Goal: Transaction & Acquisition: Purchase product/service

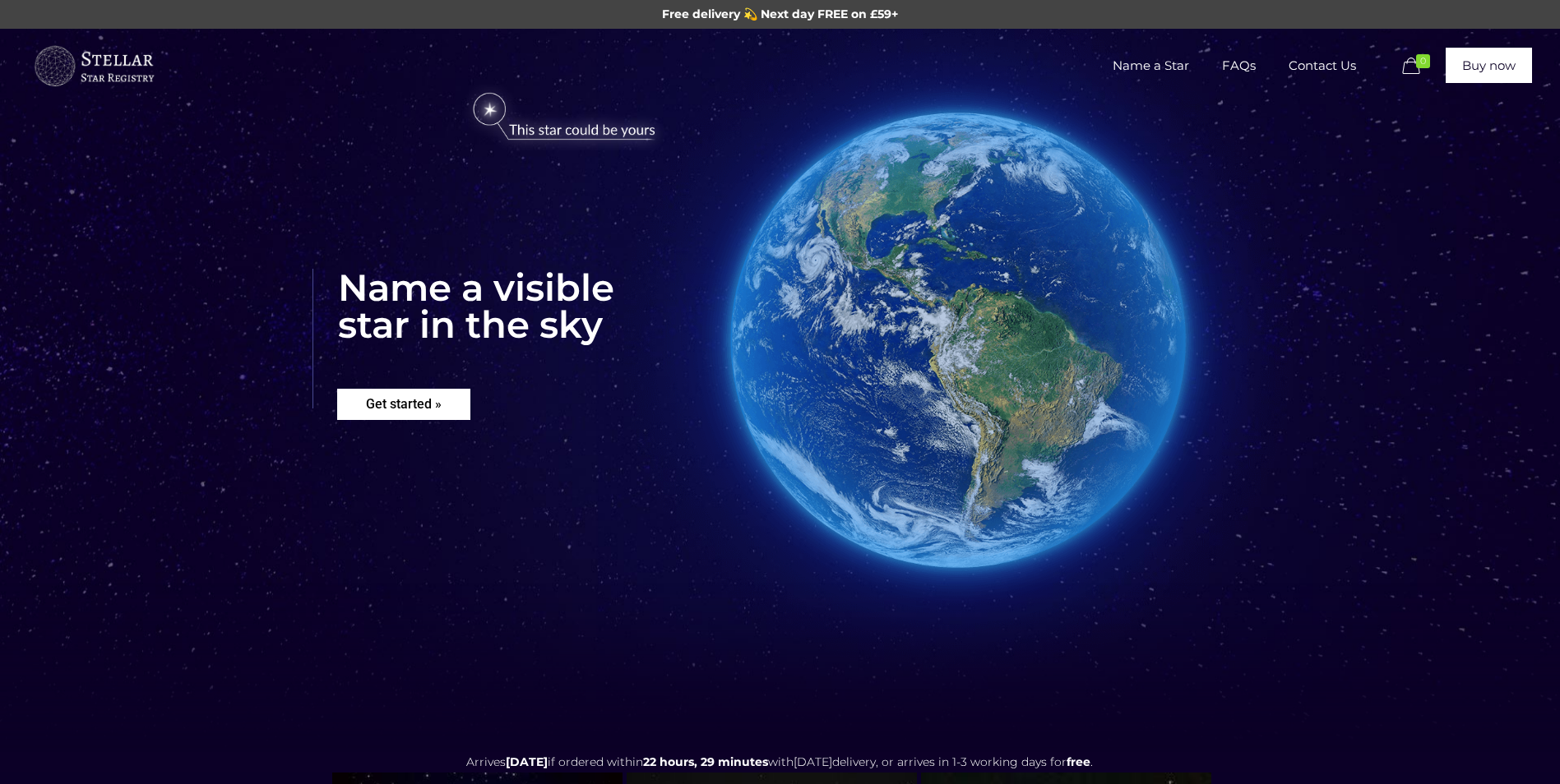
click at [424, 390] on rs-layer "Get started »" at bounding box center [404, 404] width 134 height 32
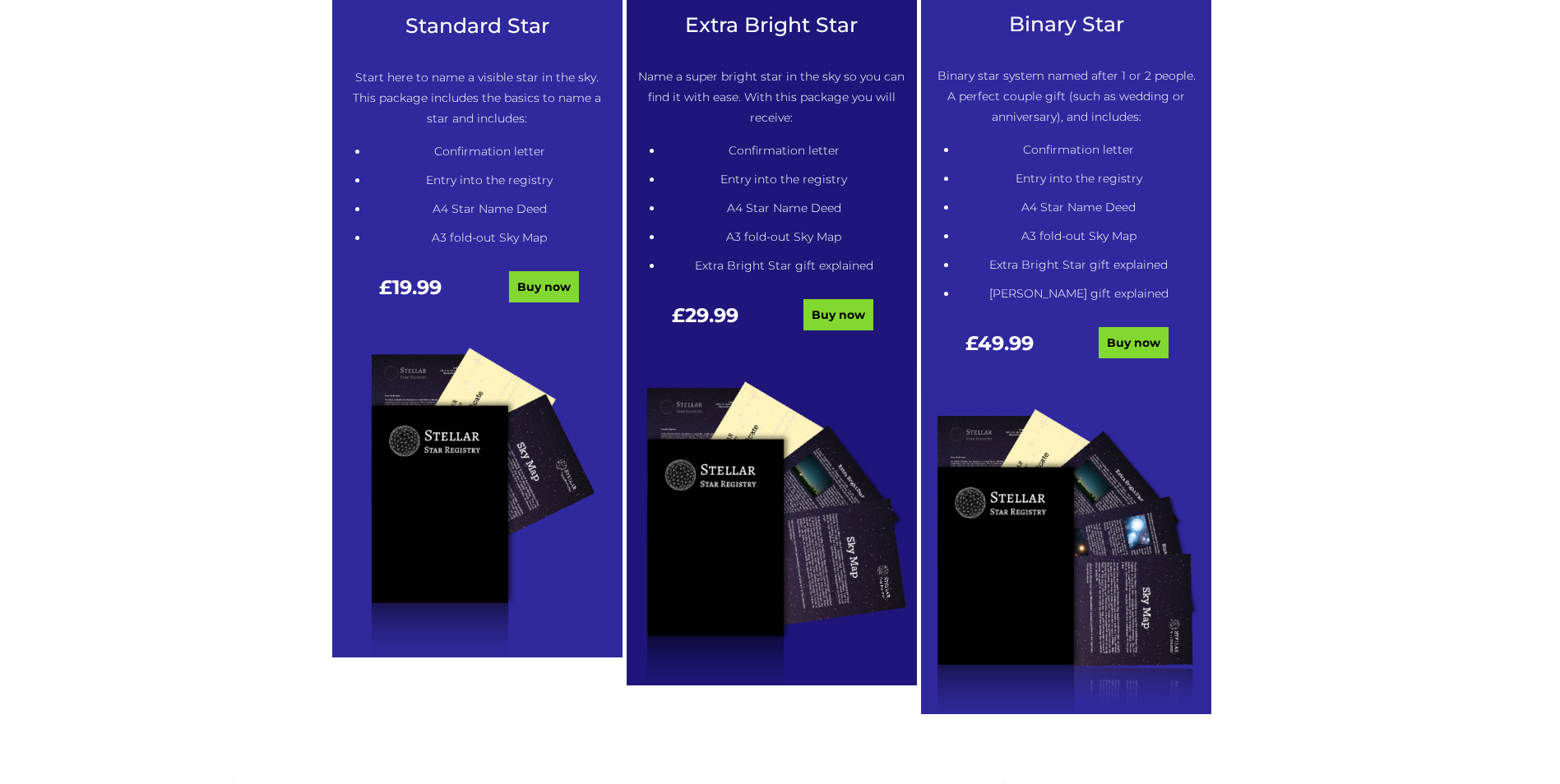
scroll to position [1081, 0]
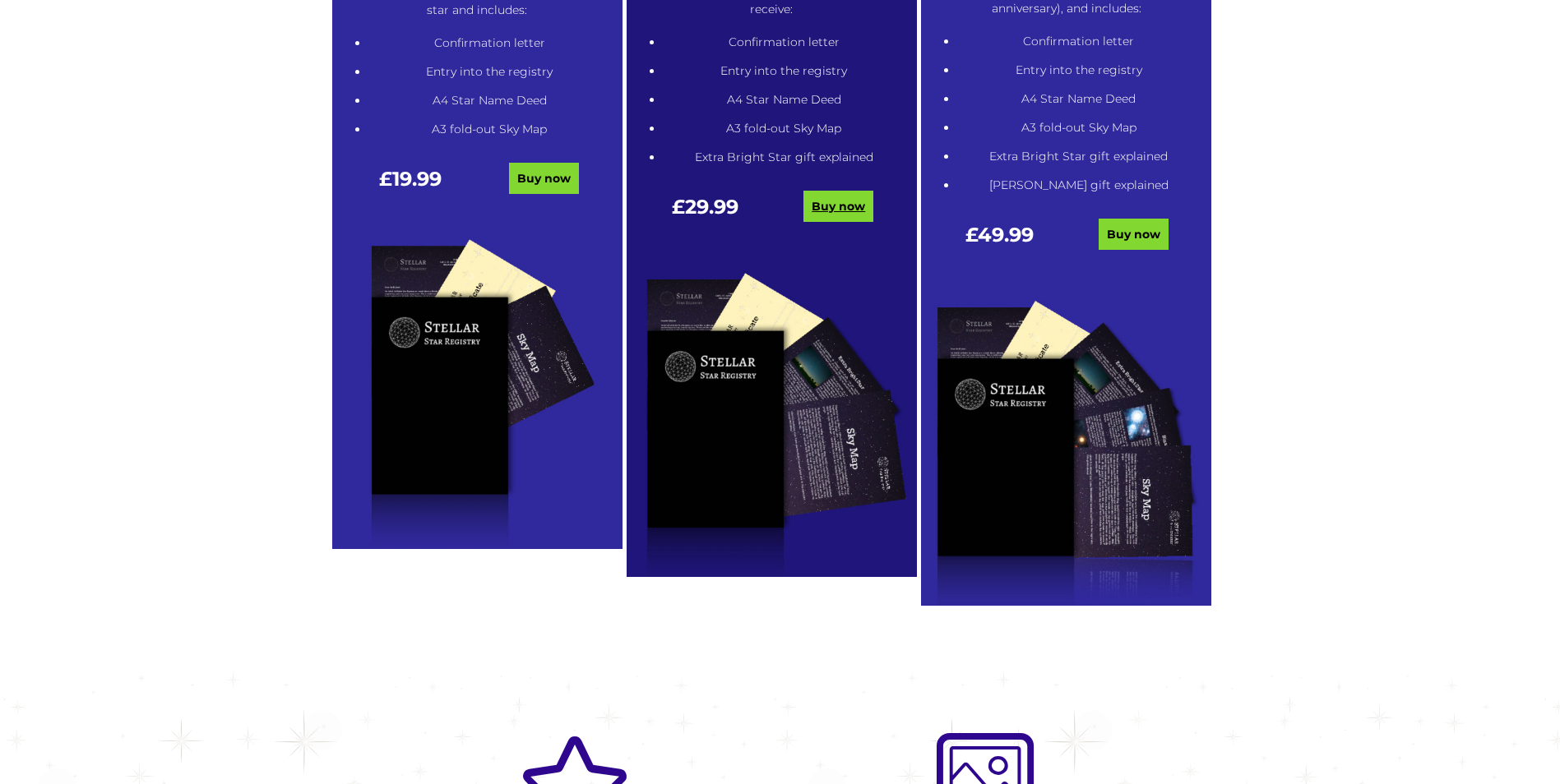
click at [841, 206] on link "Buy now" at bounding box center [838, 206] width 70 height 32
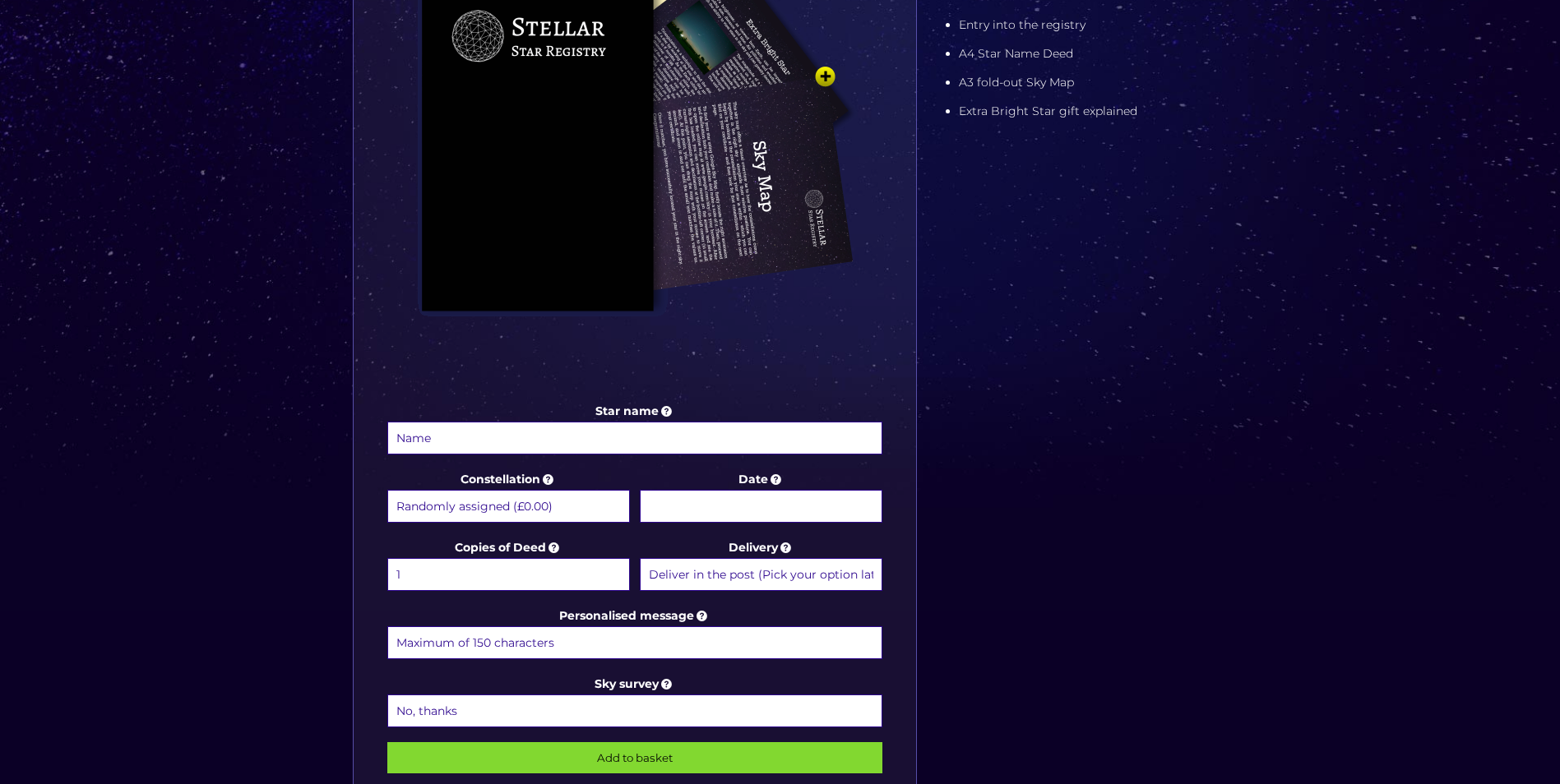
scroll to position [493, 0]
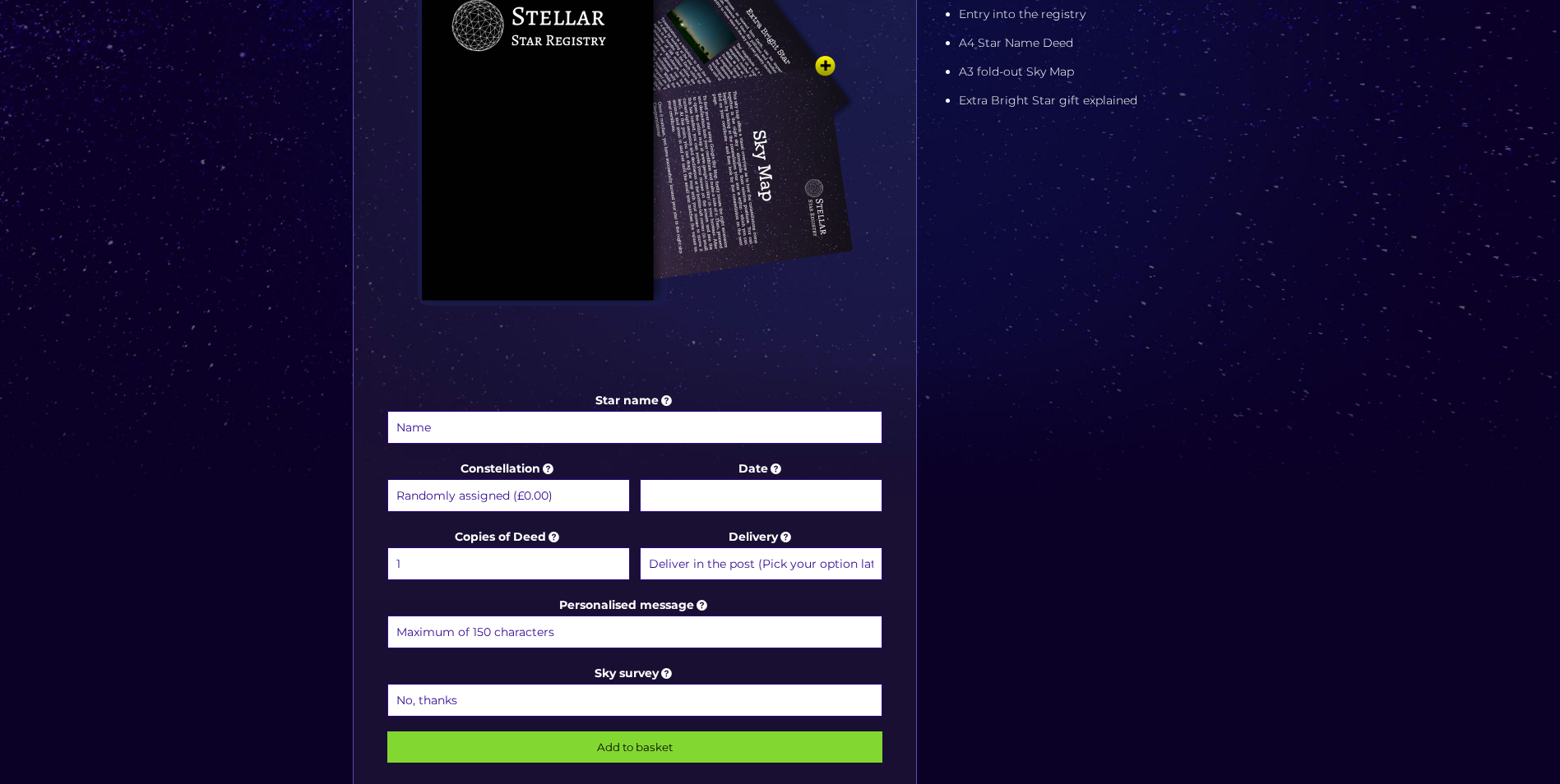
click at [539, 430] on input "Star name" at bounding box center [634, 427] width 496 height 33
type input "Stafan"
click at [451, 496] on select "Randomly assigned (£0.00) Aquarius - [DATE] - [DATE] (+£9.99) Aries - [DATE] - …" at bounding box center [508, 496] width 242 height 33
click at [345, 540] on div "Star name [PERSON_NAME] Star name two (Optional) Constellation Randomly assigne…" at bounding box center [780, 325] width 872 height 1051
click at [725, 504] on body "Free delivery 💫 Next day FREE on £59+ Name a Star FAQs Contact Us 0 Buy now Cho…" at bounding box center [780, 458] width 1560 height 1903
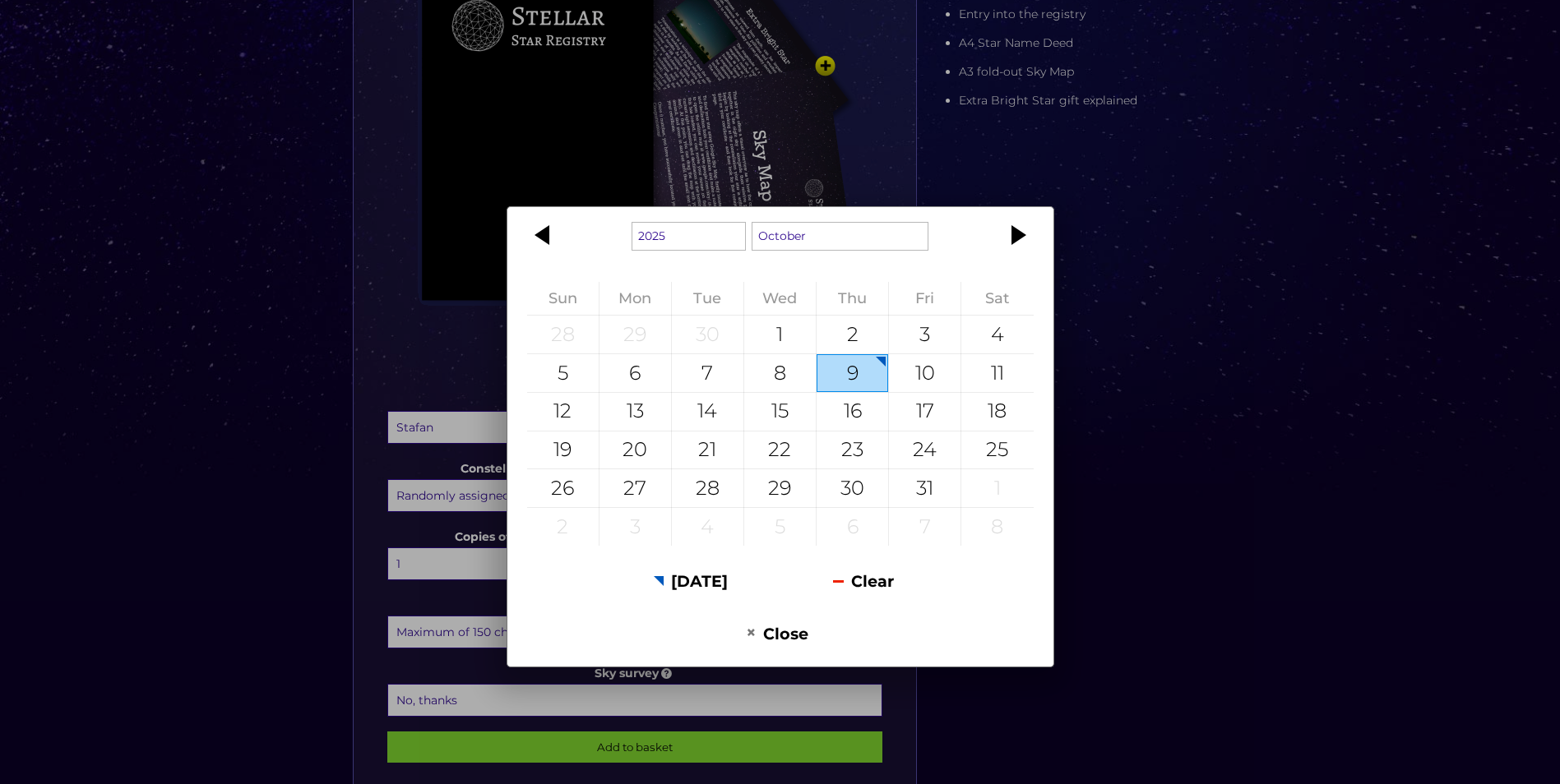
click at [345, 181] on div "1925 1926 1927 1928 1929 1930 1931 1932 1933 1934 1935 1936 1937 1938 1939 1940…" at bounding box center [780, 392] width 1560 height 784
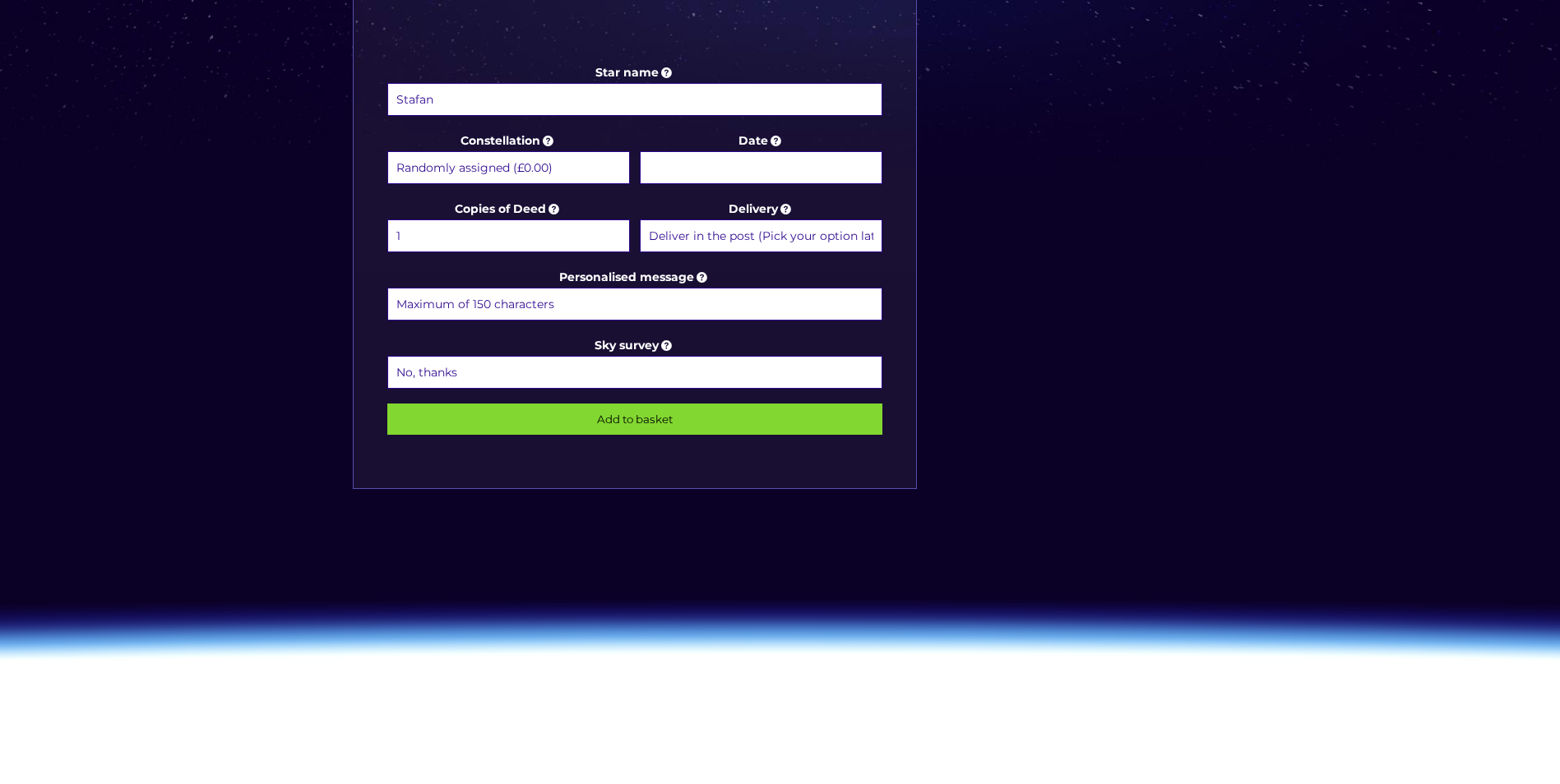
scroll to position [823, 0]
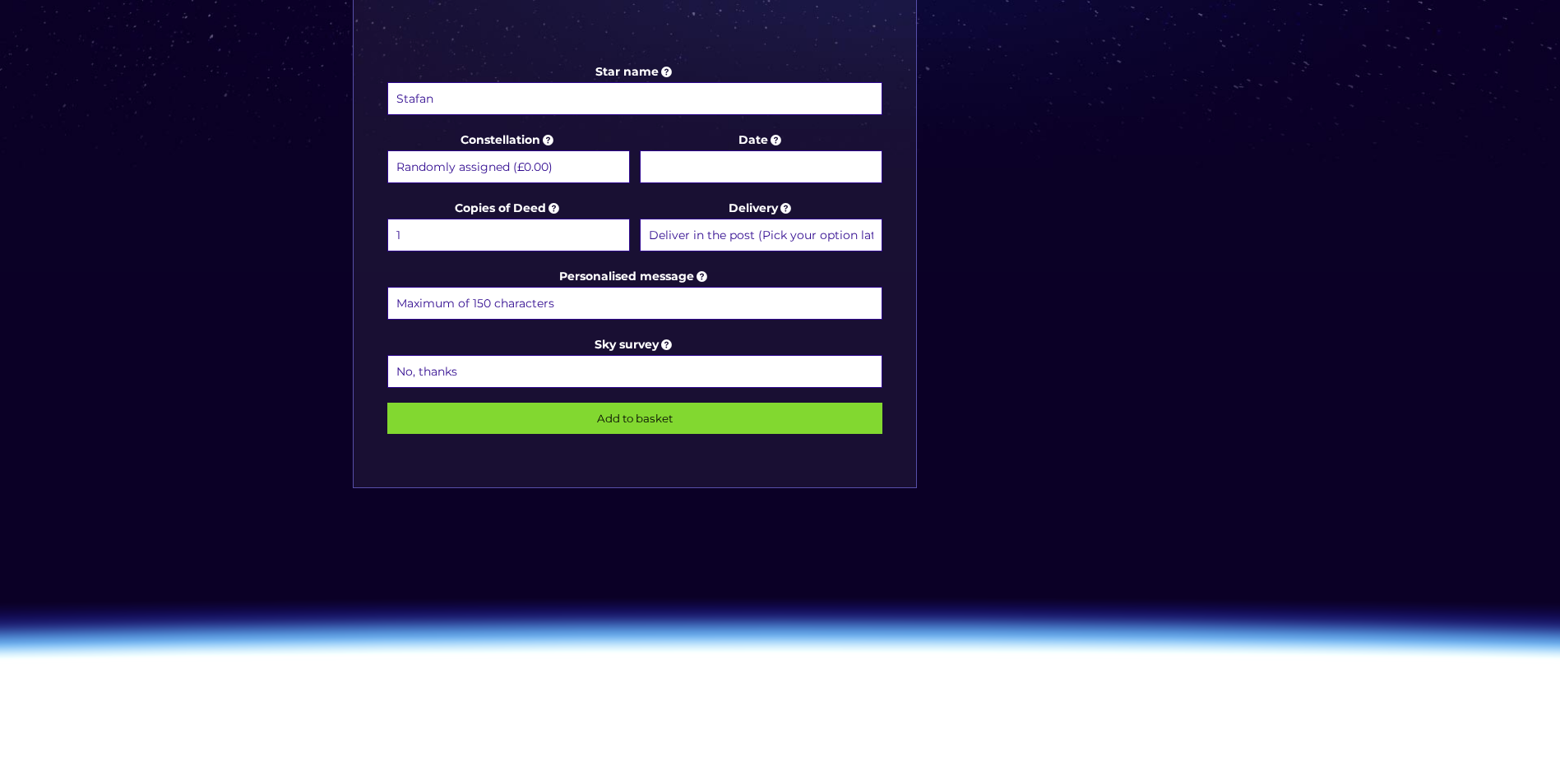
click at [518, 378] on select "No, thanks 1 (+£6.99) 2 (+£11.99) 3 (+£16.99) 4 (+£21.99) 5 (+£26.99) 6 (+£31.9…" at bounding box center [634, 371] width 496 height 33
